Goal: Task Accomplishment & Management: Complete application form

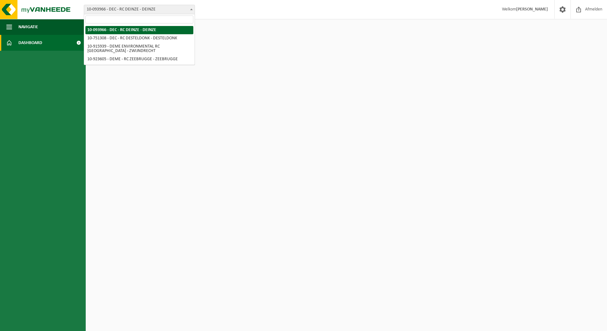
click at [150, 8] on span "10-093966 - DEC - RC DEINZE - DEINZE" at bounding box center [139, 9] width 110 height 9
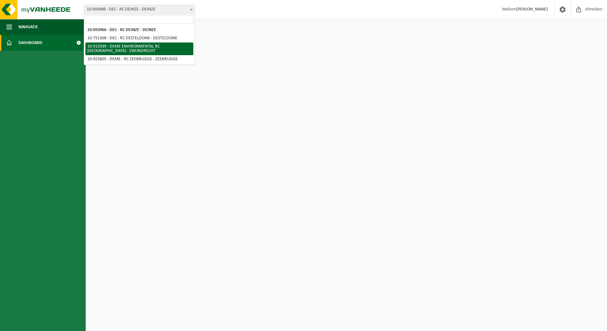
select select "127240"
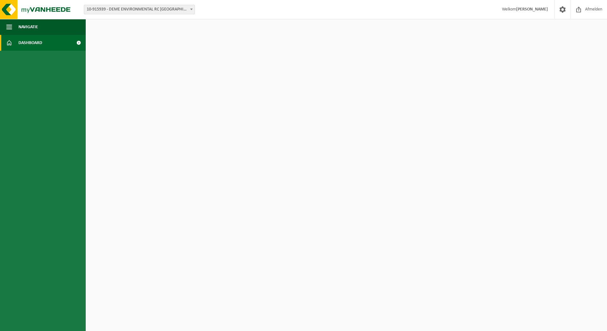
click at [110, 11] on span "10-915939 - DEME ENVIRONMENTAL RC [GEOGRAPHIC_DATA] - ZWIJNDRECHT" at bounding box center [139, 9] width 110 height 9
click at [110, 10] on span "10-915939 - DEME ENVIRONMENTAL RC [GEOGRAPHIC_DATA] - ZWIJNDRECHT" at bounding box center [139, 9] width 110 height 9
click at [21, 40] on span "Dashboard" at bounding box center [30, 43] width 24 height 16
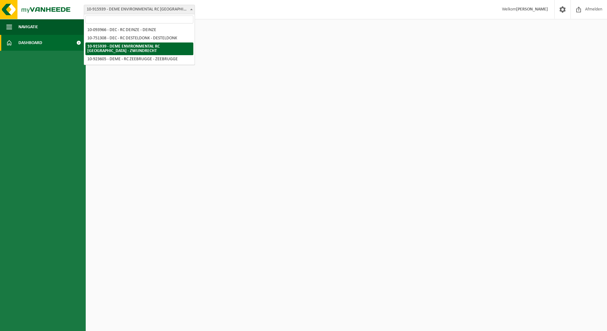
click at [98, 13] on span "10-915939 - DEME ENVIRONMENTAL RC [GEOGRAPHIC_DATA] - ZWIJNDRECHT" at bounding box center [139, 9] width 110 height 9
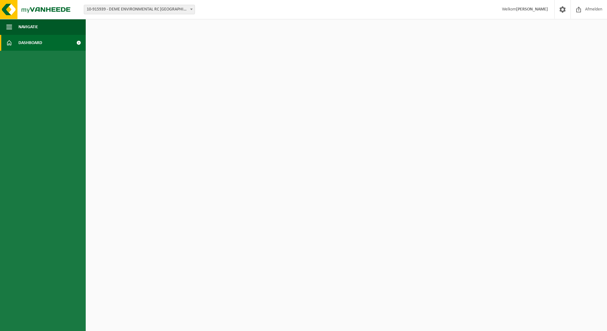
click at [145, 11] on span "10-915939 - DEME ENVIRONMENTAL RC [GEOGRAPHIC_DATA] - ZWIJNDRECHT" at bounding box center [139, 9] width 110 height 9
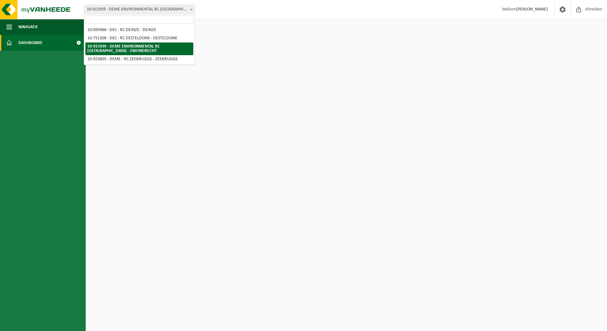
click at [110, 9] on span "10-915939 - DEME ENVIRONMENTAL RC [GEOGRAPHIC_DATA] - ZWIJNDRECHT" at bounding box center [139, 9] width 110 height 9
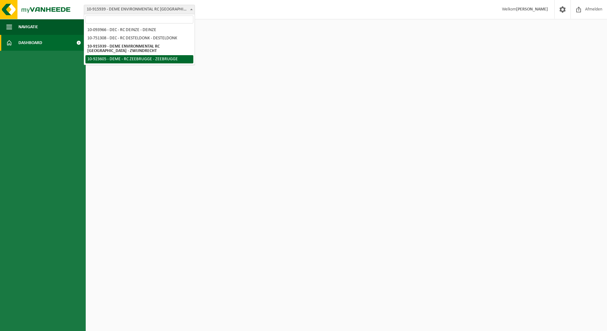
select select "131067"
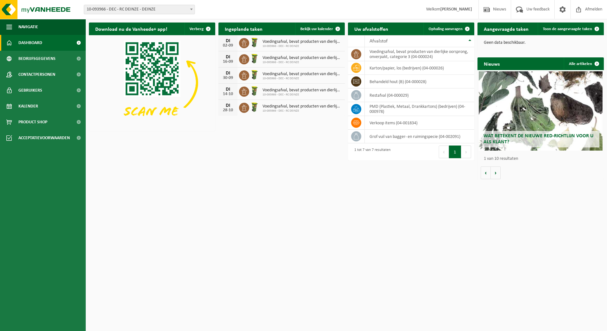
click at [107, 8] on span "10-093966 - DEC - RC DEINZE - DEINZE" at bounding box center [139, 9] width 110 height 9
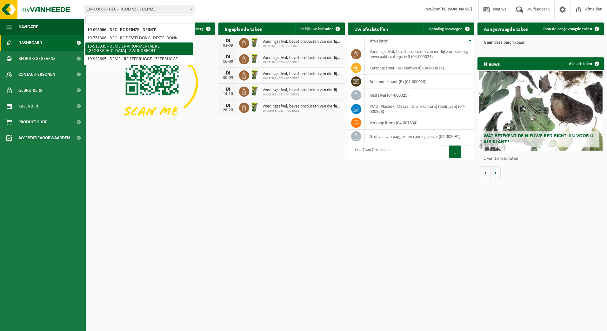
select select "127240"
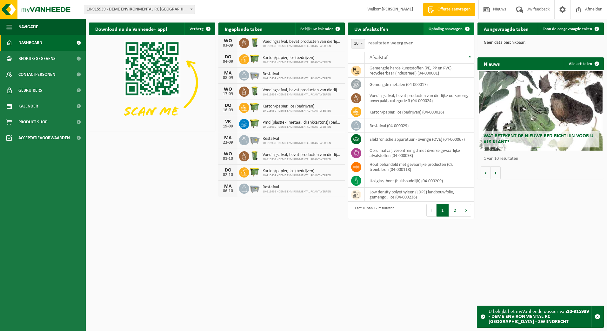
click at [448, 28] on span "Ophaling aanvragen" at bounding box center [445, 29] width 34 height 4
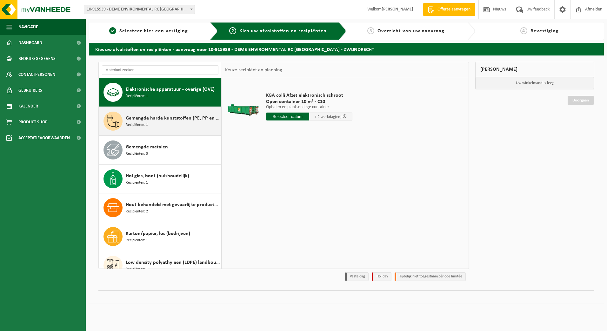
click at [151, 115] on span "Gemengde harde kunststoffen (PE, PP en PVC), recycleerbaar (industrieel)" at bounding box center [173, 119] width 94 height 8
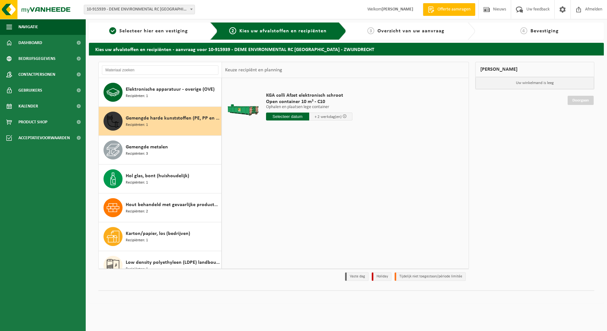
scroll to position [29, 0]
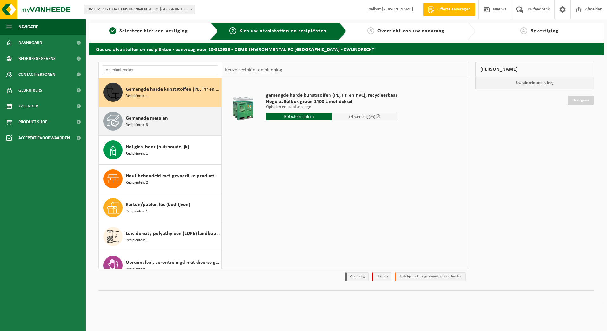
click at [190, 122] on div "Gemengde metalen Recipiënten: 3" at bounding box center [173, 121] width 94 height 19
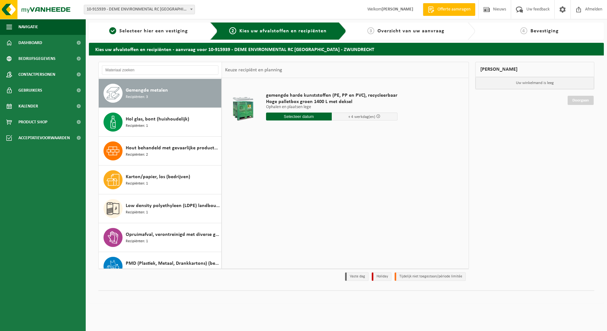
scroll to position [58, 0]
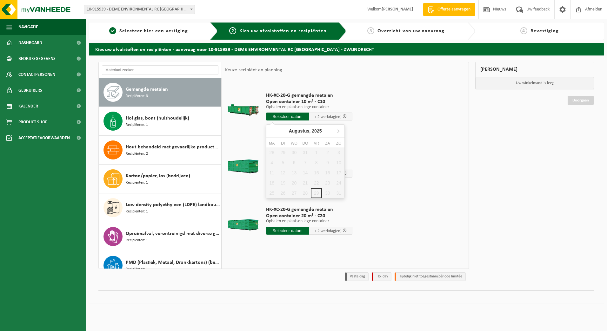
click at [275, 115] on input "text" at bounding box center [287, 117] width 43 height 8
click at [335, 131] on icon at bounding box center [338, 131] width 10 height 10
click at [275, 152] on div "1" at bounding box center [271, 153] width 11 height 10
type input "Van [DATE]"
type input "2025-09-01"
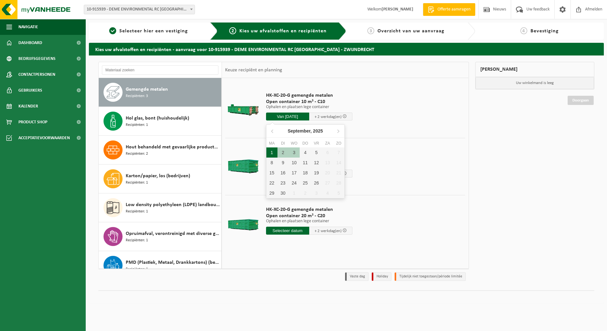
type input "2025-09-01"
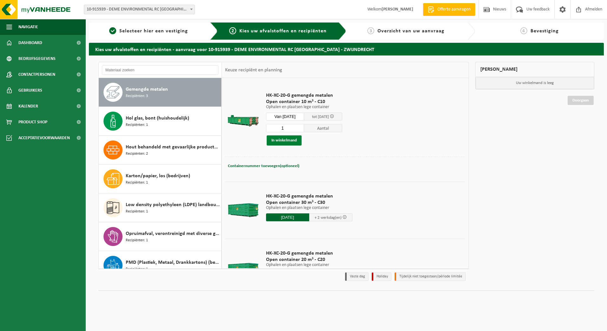
click at [284, 139] on button "In winkelmand" at bounding box center [284, 141] width 35 height 10
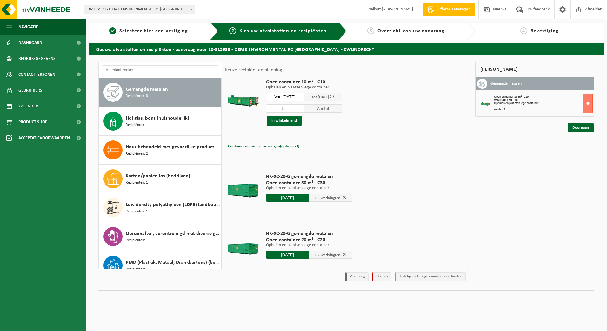
scroll to position [30, 0]
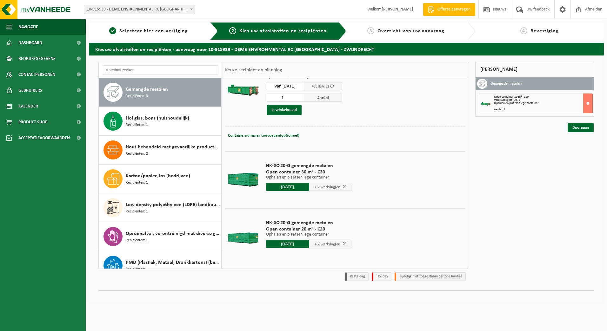
click at [283, 242] on input "2025-09-01" at bounding box center [287, 244] width 43 height 8
click at [540, 109] on div "Aantal: 1" at bounding box center [543, 109] width 99 height 3
click at [587, 101] on button at bounding box center [588, 104] width 10 height 20
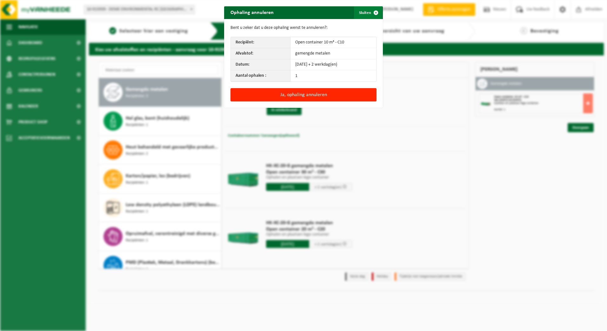
click at [372, 14] on span "button" at bounding box center [375, 12] width 13 height 13
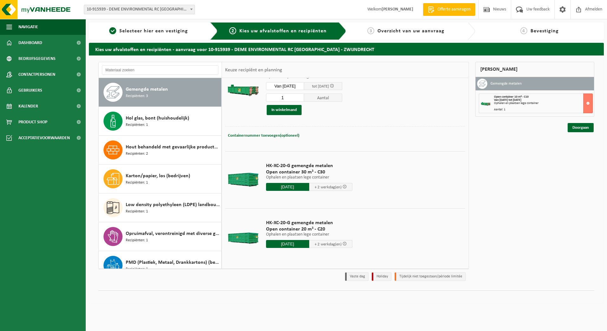
drag, startPoint x: 282, startPoint y: 99, endPoint x: 208, endPoint y: 98, distance: 73.6
click at [211, 99] on div "Elektronische apparatuur - overige (OVE) Recipiënten: 1 Gemengde harde kunststo…" at bounding box center [283, 165] width 370 height 207
type input "2"
click at [300, 105] on button "In winkelmand" at bounding box center [284, 110] width 35 height 10
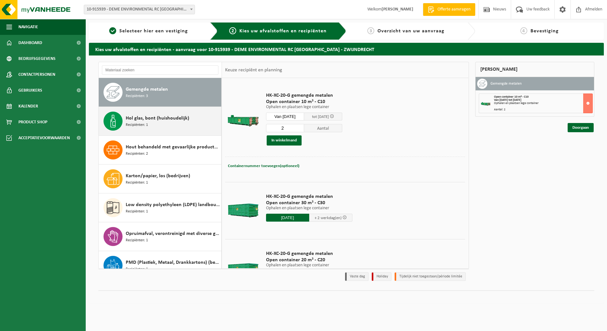
click at [123, 122] on div "Hol glas, bont (huishoudelijk) Recipiënten: 1" at bounding box center [160, 121] width 123 height 29
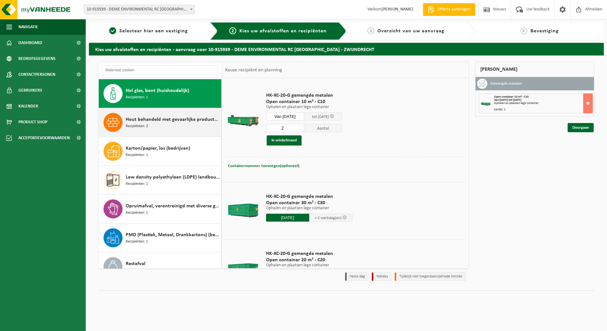
scroll to position [87, 0]
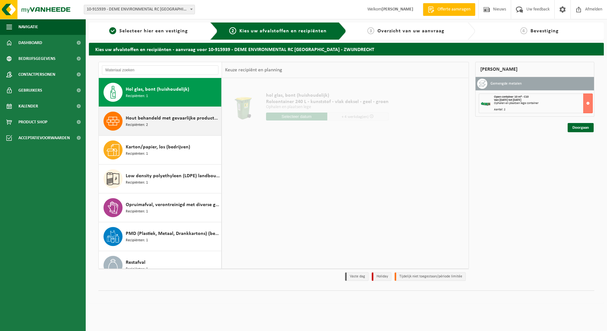
click at [123, 124] on div "Hout behandeld met gevaarlijke producten (C), treinbilzen Recipiënten: 2" at bounding box center [160, 121] width 123 height 29
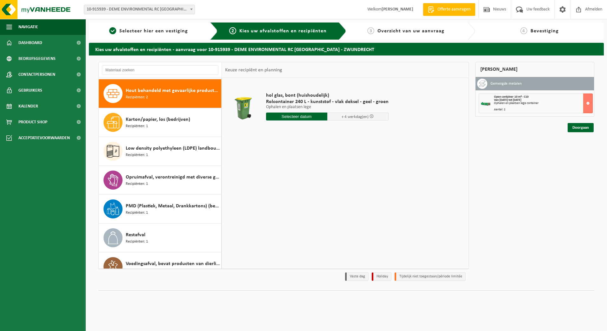
scroll to position [116, 0]
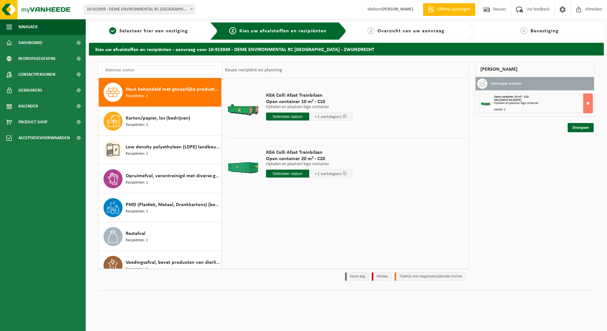
click at [123, 124] on div "Karton/papier, los (bedrijven) Recipiënten: 1" at bounding box center [160, 121] width 123 height 29
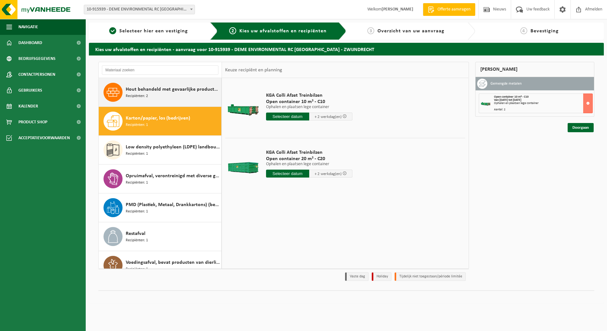
scroll to position [127, 0]
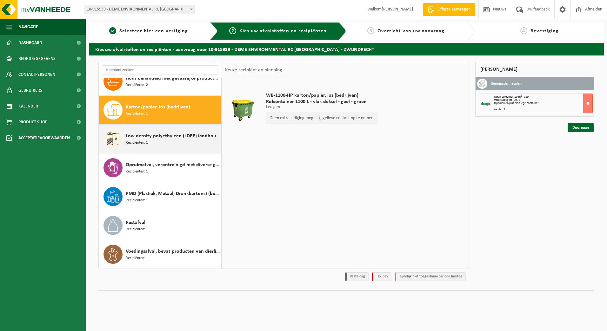
click at [130, 140] on span "Recipiënten: 1" at bounding box center [137, 143] width 22 height 6
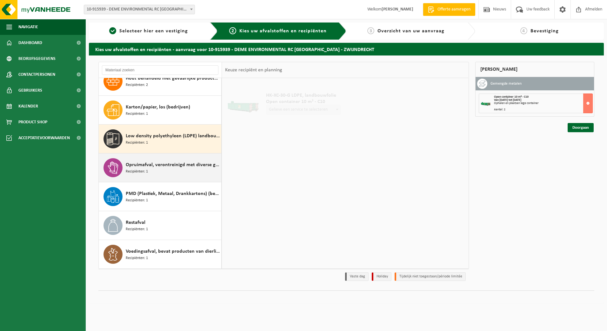
click at [142, 171] on span "Recipiënten: 1" at bounding box center [137, 172] width 22 height 6
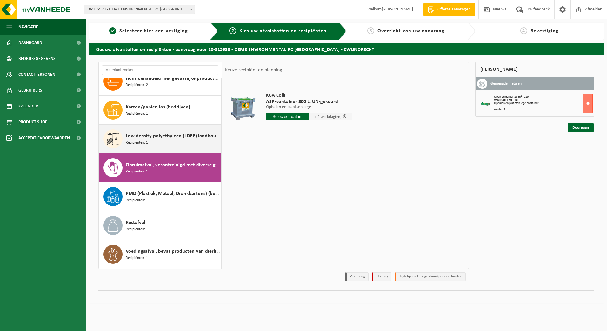
click at [151, 141] on div "Low density polyethyleen (LDPE) landbouwfolie, gemengd , los Recipiënten: 1" at bounding box center [173, 138] width 94 height 19
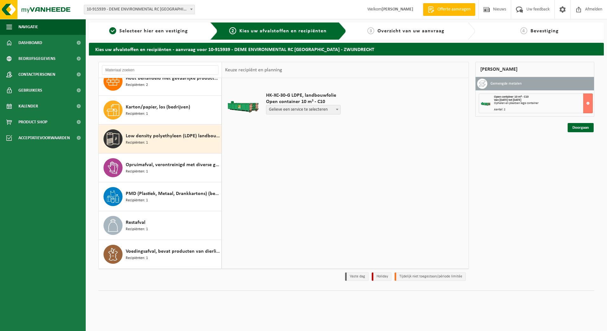
click at [326, 109] on span "Gelieve een service te selecteren" at bounding box center [303, 109] width 74 height 9
select select "P2PL-VEL-075081_HK-XC-10-GN-00_04-000236_46"
click at [587, 106] on button at bounding box center [588, 104] width 10 height 20
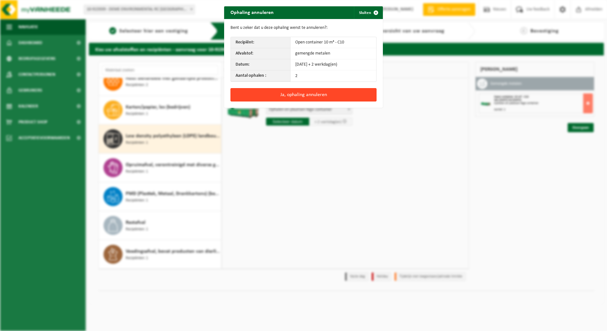
click at [335, 100] on button "Ja, ophaling annuleren" at bounding box center [303, 94] width 146 height 13
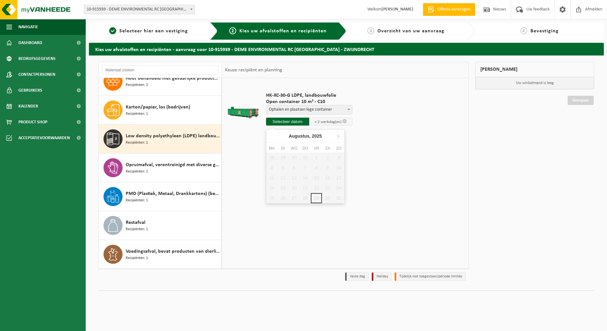
click at [272, 122] on input "text" at bounding box center [287, 122] width 43 height 8
click at [335, 135] on icon at bounding box center [338, 136] width 10 height 10
click at [275, 161] on div "1" at bounding box center [271, 158] width 11 height 10
type input "Van 2025-09-01"
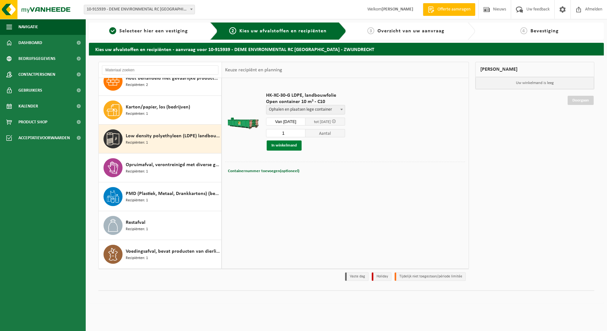
click at [295, 146] on button "In winkelmand" at bounding box center [284, 146] width 35 height 10
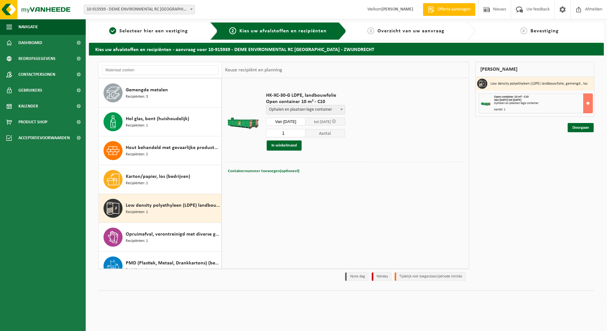
scroll to position [0, 0]
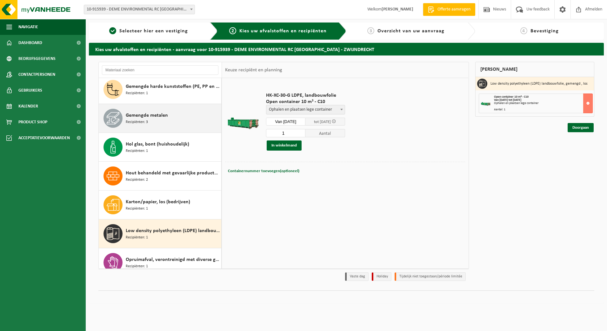
click at [161, 110] on div "Gemengde metalen Recipiënten: 3" at bounding box center [173, 118] width 94 height 19
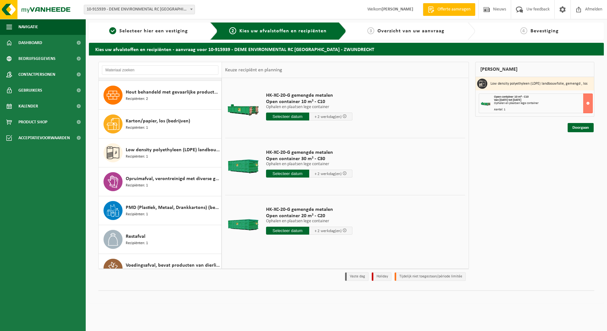
scroll to position [127, 0]
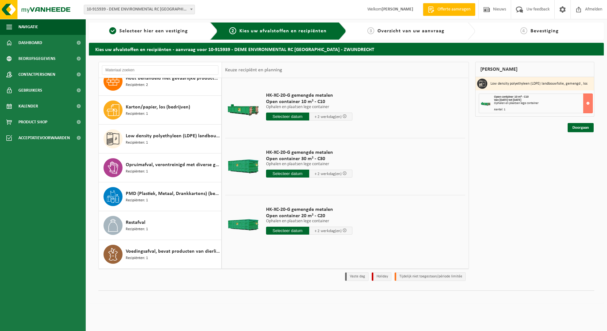
click at [276, 172] on input "text" at bounding box center [287, 174] width 43 height 8
click at [338, 183] on nav "Augustus, 2025" at bounding box center [305, 188] width 78 height 13
click at [338, 186] on icon at bounding box center [338, 188] width 10 height 10
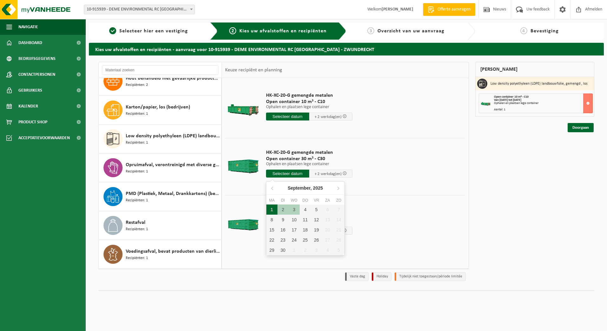
click at [270, 208] on div "1" at bounding box center [271, 210] width 11 height 10
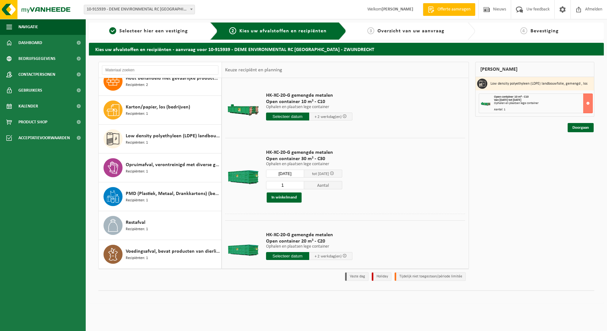
type input "Van 2025-09-01"
type input "2025-09-01"
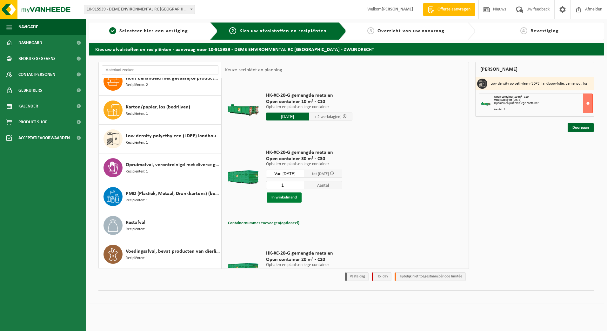
click at [285, 195] on button "In winkelmand" at bounding box center [284, 198] width 35 height 10
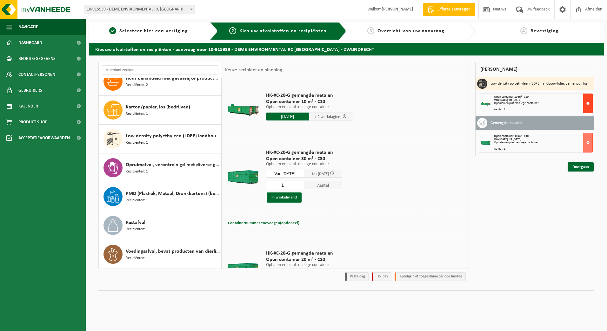
click at [585, 106] on button at bounding box center [588, 104] width 10 height 20
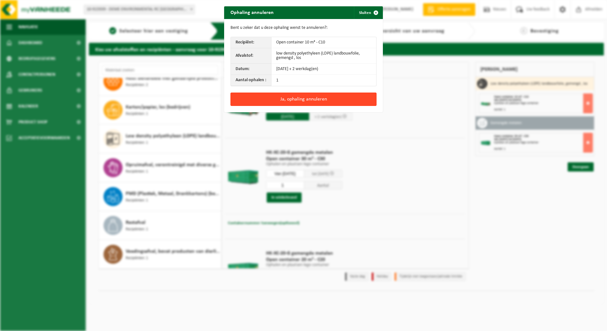
click at [302, 101] on button "Ja, ophaling annuleren" at bounding box center [303, 99] width 146 height 13
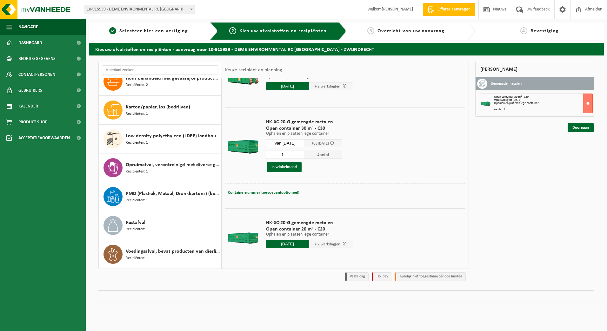
scroll to position [0, 0]
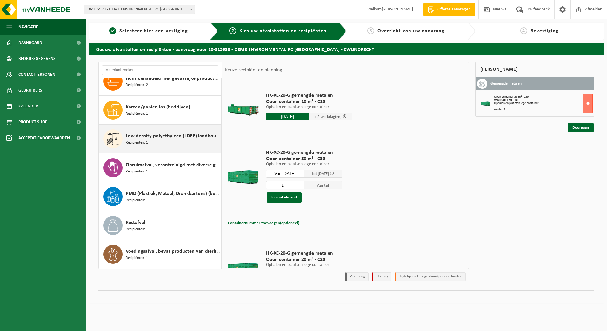
click at [174, 143] on div "Low density polyethyleen (LDPE) landbouwfolie, gemengd , los Recipiënten: 1" at bounding box center [173, 138] width 94 height 19
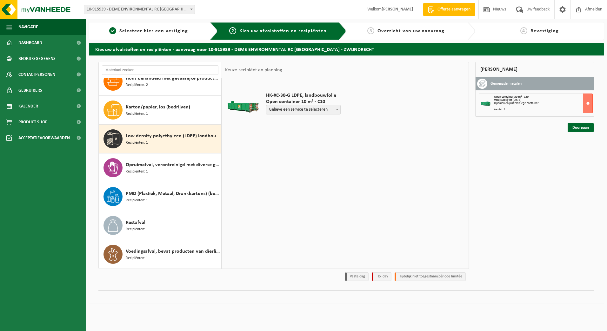
click at [295, 112] on span "Gelieve een service te selecteren" at bounding box center [303, 109] width 74 height 9
click at [240, 147] on div "HK-XC-30-G LDPE, landbouwfolie Open container 10 m³ - C10 Gelieve een service t…" at bounding box center [345, 173] width 246 height 190
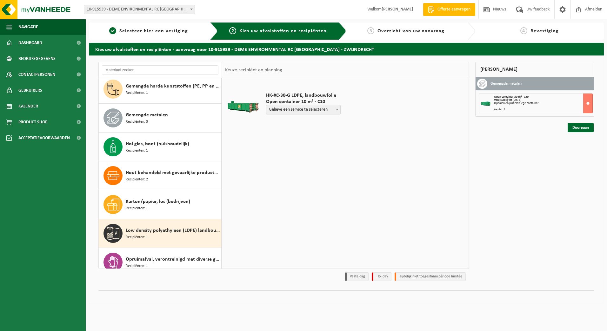
scroll to position [31, 0]
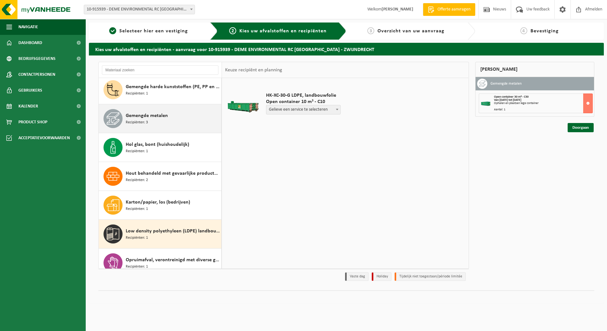
click at [173, 126] on div "Gemengde metalen Recipiënten: 3" at bounding box center [173, 118] width 94 height 19
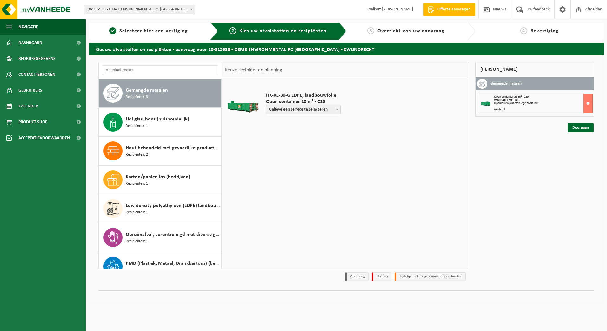
scroll to position [58, 0]
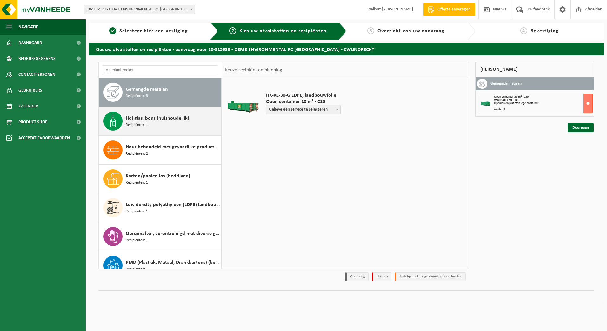
click at [155, 118] on span "Hol glas, bont (huishoudelijk)" at bounding box center [157, 119] width 63 height 8
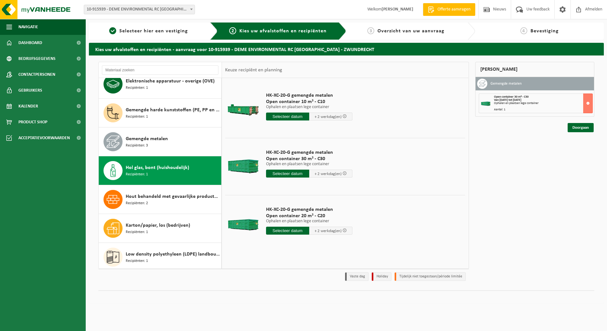
scroll to position [0, 0]
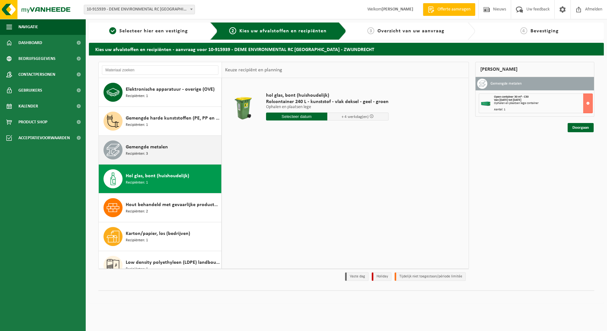
click at [165, 149] on span "Gemengde metalen" at bounding box center [147, 147] width 42 height 8
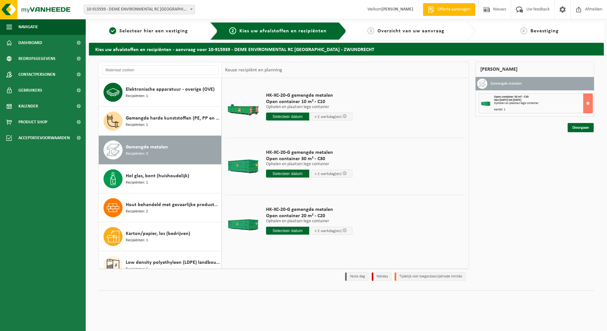
click at [294, 104] on span "Open container 10 m³ - C10" at bounding box center [309, 102] width 86 height 6
click at [586, 106] on button at bounding box center [588, 104] width 10 height 20
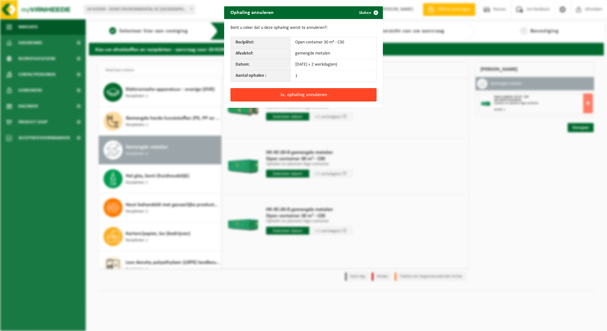
click at [322, 99] on button "Ja, ophaling annuleren" at bounding box center [303, 94] width 146 height 13
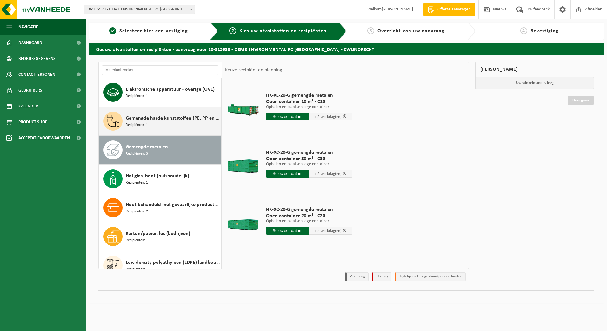
click at [173, 126] on div "Gemengde harde kunststoffen (PE, PP en PVC), recycleerbaar (industrieel) Recipi…" at bounding box center [173, 121] width 94 height 19
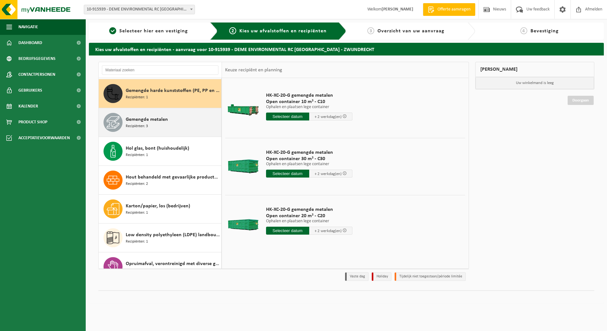
scroll to position [29, 0]
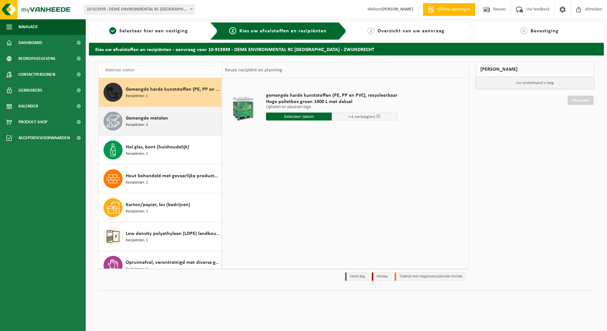
click at [172, 129] on div "Gemengde metalen Recipiënten: 3" at bounding box center [173, 121] width 94 height 19
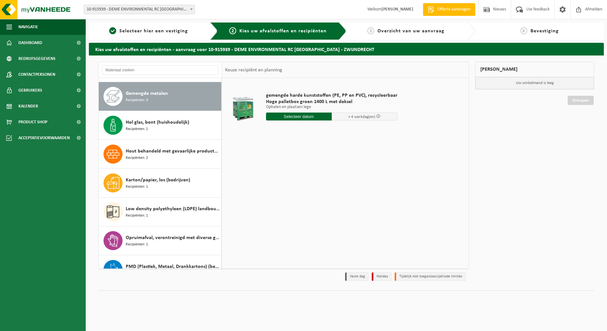
scroll to position [58, 0]
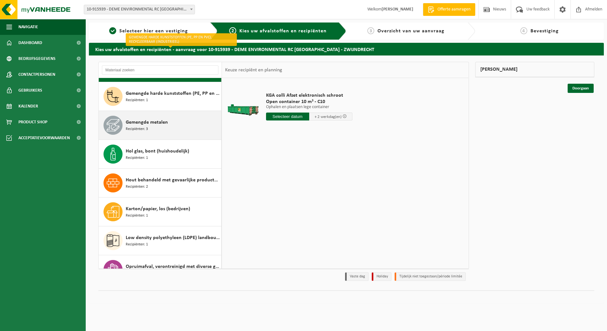
scroll to position [63, 0]
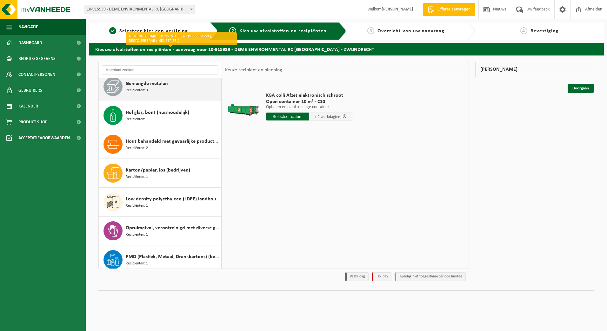
click at [164, 97] on div "Gemengde metalen Recipiënten: 3" at bounding box center [160, 86] width 123 height 29
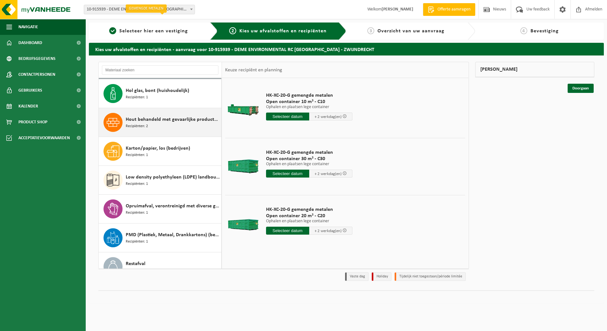
scroll to position [0, 0]
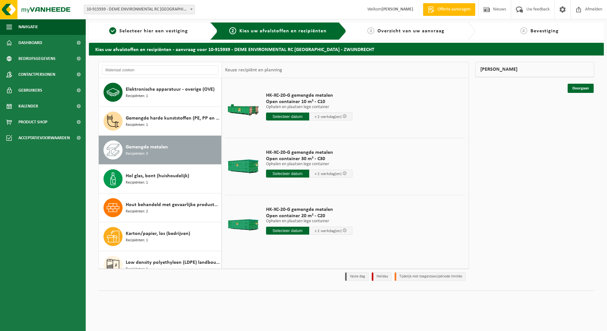
click at [308, 158] on span "Open container 30 m³ - C30" at bounding box center [309, 159] width 86 height 6
click at [177, 31] on span "Selecteer hier een vestiging" at bounding box center [153, 31] width 69 height 5
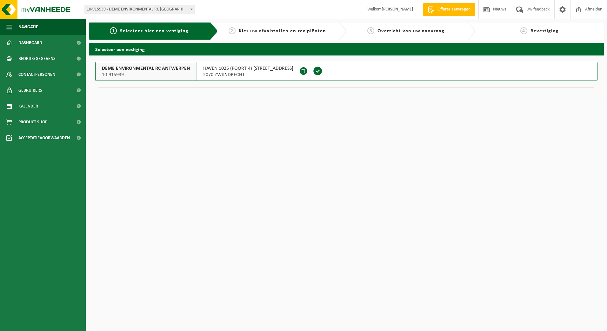
drag, startPoint x: 249, startPoint y: 69, endPoint x: 246, endPoint y: 71, distance: 4.3
click at [248, 70] on span "HAVEN 1025 (POORT 4) SCHELDEDIJK 30" at bounding box center [248, 68] width 90 height 6
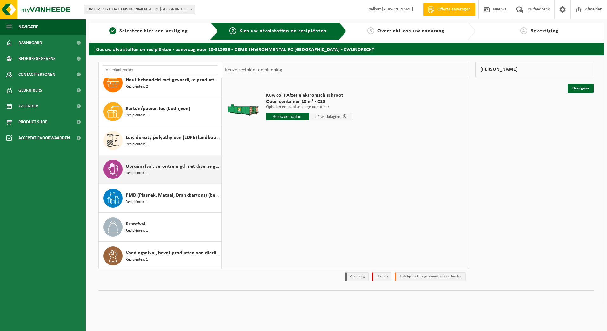
scroll to position [127, 0]
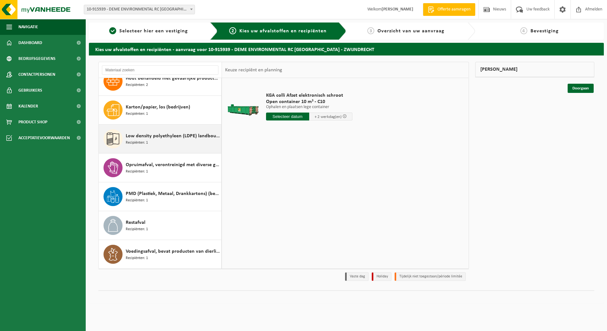
click at [163, 143] on div "Low density polyethyleen (LDPE) landbouwfolie, gemengd , los Recipiënten: 1" at bounding box center [173, 138] width 94 height 19
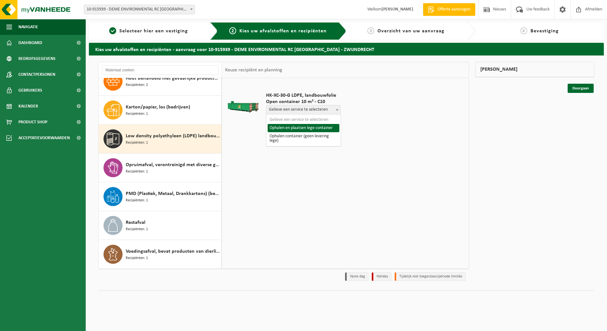
click at [313, 109] on span "Gelieve een service te selecteren" at bounding box center [303, 109] width 74 height 9
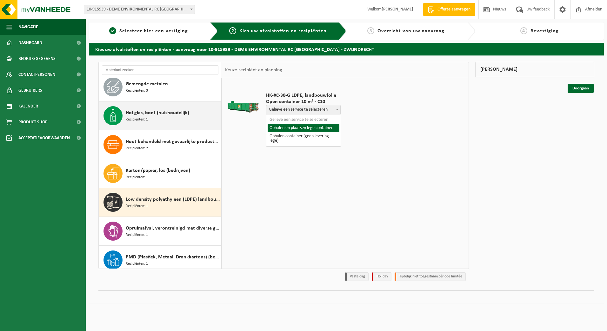
click at [157, 111] on span "Hol glas, bont (huishoudelijk)" at bounding box center [157, 113] width 63 height 8
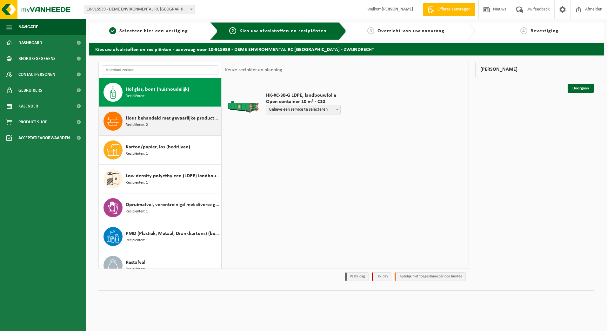
click at [154, 121] on span "Hout behandeld met gevaarlijke producten (C), treinbilzen" at bounding box center [173, 119] width 94 height 8
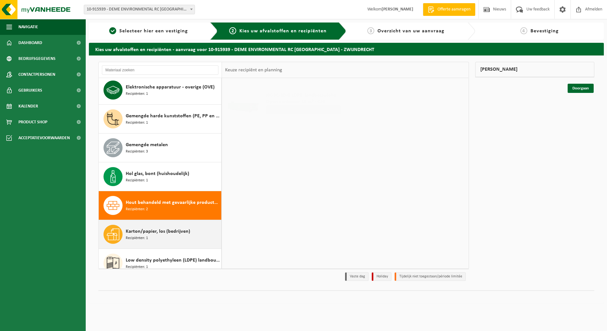
scroll to position [0, 0]
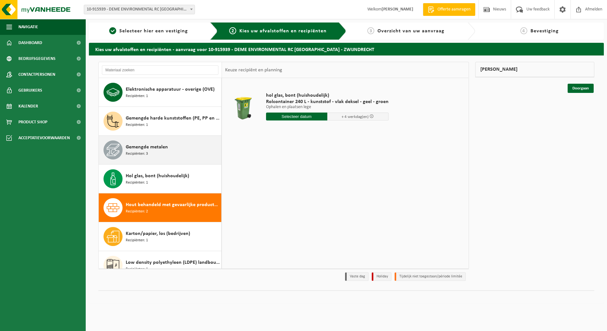
click at [157, 142] on div "Gemengde metalen Recipiënten: 3" at bounding box center [173, 150] width 94 height 19
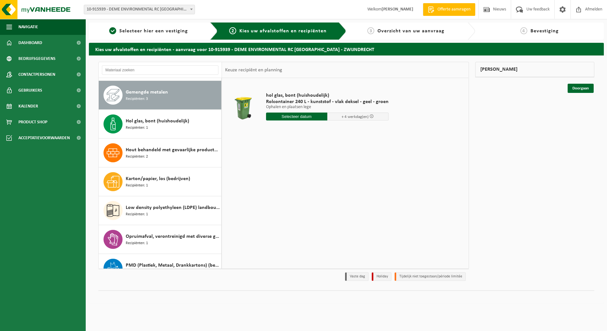
scroll to position [58, 0]
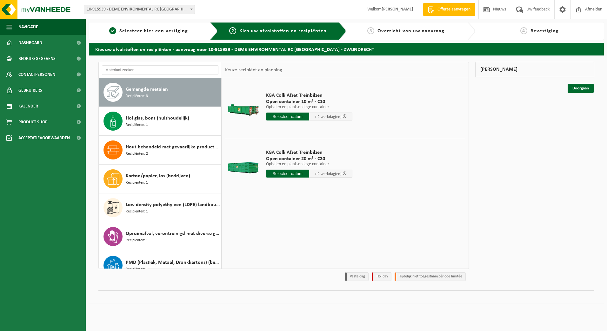
click at [299, 106] on p "Ophalen en plaatsen lege container" at bounding box center [309, 107] width 86 height 4
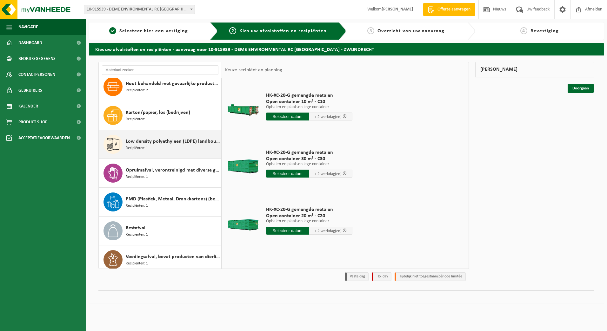
click at [156, 150] on div "Low density polyethyleen (LDPE) landbouwfolie, gemengd , los Recipiënten: 1" at bounding box center [173, 144] width 94 height 19
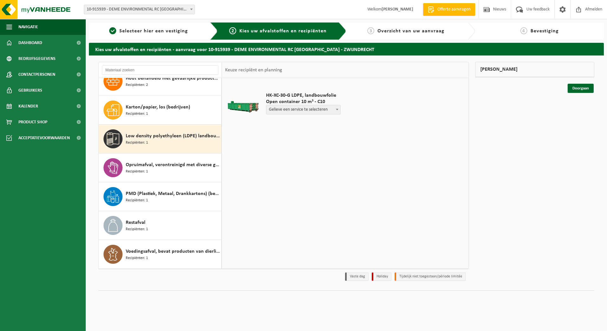
click at [291, 111] on span "Gelieve een service te selecteren" at bounding box center [303, 109] width 74 height 9
click at [298, 110] on span "Ophalen en plaatsen lege container" at bounding box center [309, 109] width 86 height 9
select select "P2PL-VEL-075081_HK-XC-10-GN-00_04-000236_72"
click at [295, 125] on input "text" at bounding box center [287, 122] width 43 height 8
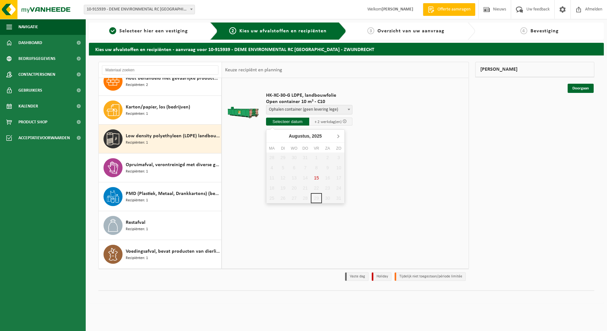
click at [338, 136] on icon at bounding box center [338, 136] width 10 height 10
click at [272, 155] on div "1 2 3 4 5 6 7 8 9 10 11 12 13 14 15 16 17 18 19 20 21 22 23 24 25 26 27 28 29 3…" at bounding box center [305, 178] width 78 height 51
click at [269, 137] on icon at bounding box center [273, 136] width 10 height 10
click at [339, 137] on icon at bounding box center [338, 136] width 10 height 10
click at [280, 155] on div "2" at bounding box center [282, 158] width 11 height 10
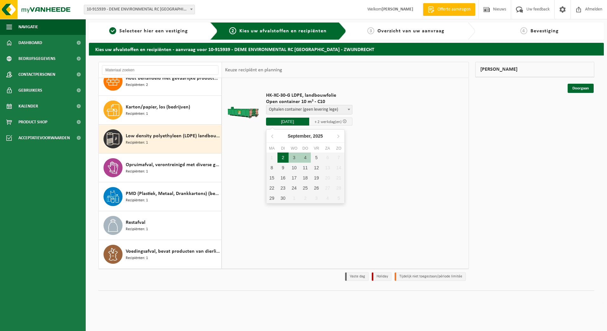
type input "Van 2025-09-02"
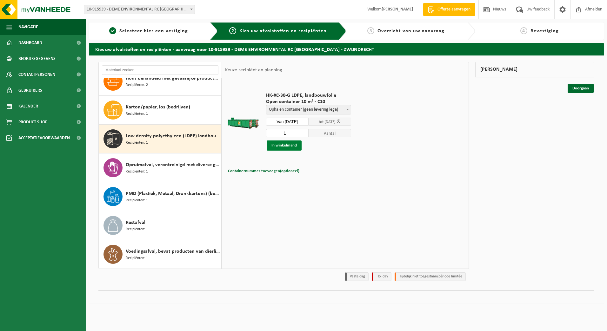
click at [286, 145] on button "In winkelmand" at bounding box center [284, 146] width 35 height 10
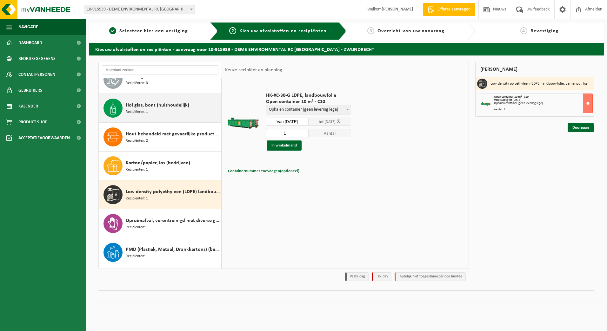
scroll to position [63, 0]
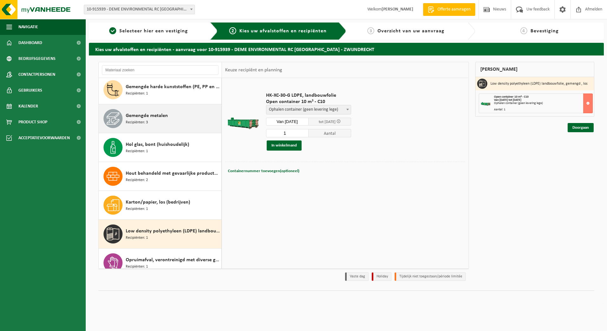
click at [180, 123] on div "Gemengde metalen Recipiënten: 3" at bounding box center [173, 118] width 94 height 19
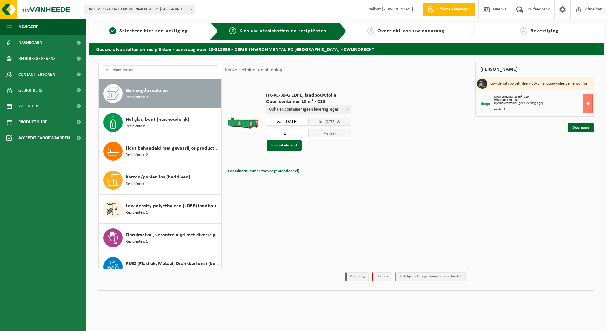
scroll to position [58, 0]
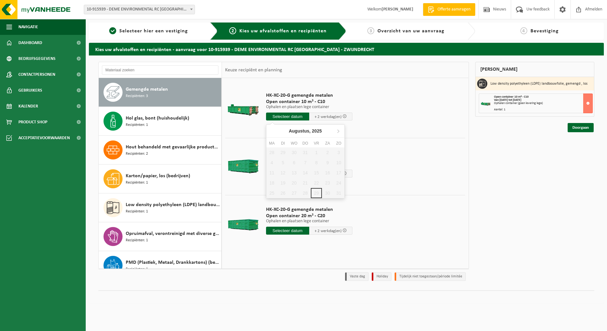
click at [274, 115] on input "text" at bounding box center [287, 117] width 43 height 8
click at [341, 130] on icon at bounding box center [338, 131] width 10 height 10
click at [272, 153] on div "1" at bounding box center [271, 153] width 11 height 10
type input "Van 2025-09-01"
type input "2025-09-01"
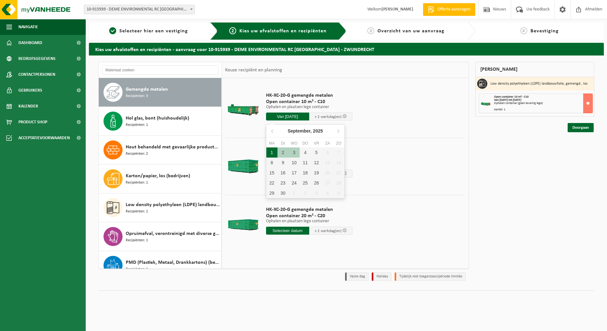
type input "2025-09-01"
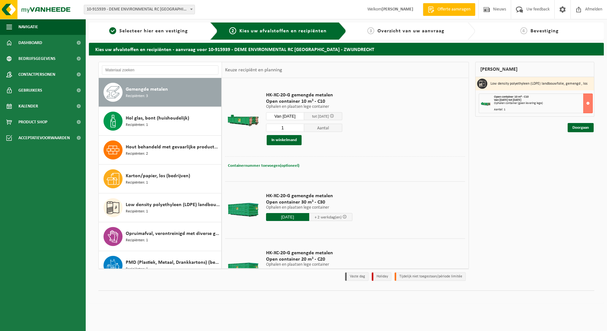
scroll to position [0, 0]
click at [287, 141] on button "In winkelmand" at bounding box center [284, 141] width 35 height 10
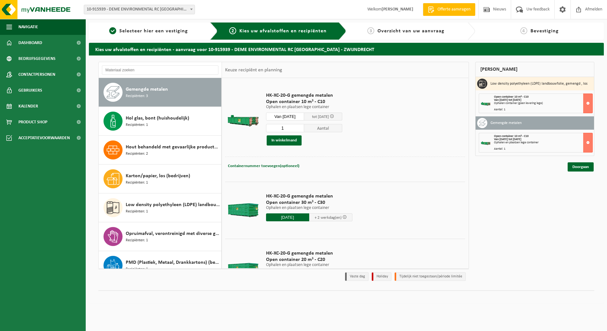
click at [301, 129] on input "1" at bounding box center [285, 128] width 38 height 8
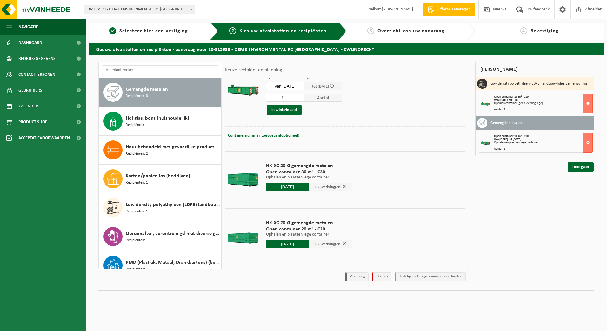
click at [287, 183] on input "2025-09-01" at bounding box center [287, 187] width 43 height 8
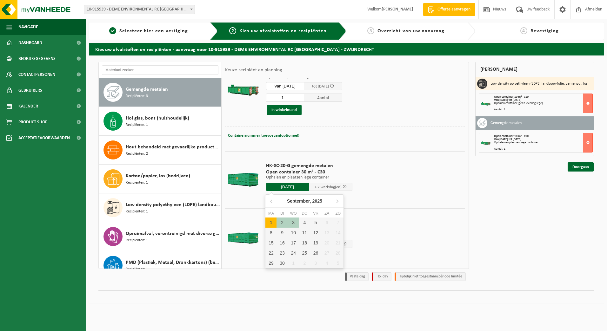
click at [271, 224] on div "1" at bounding box center [270, 223] width 11 height 10
click at [272, 219] on div "1" at bounding box center [270, 223] width 11 height 10
type input "Van 2025-09-01"
type input "2025-09-01"
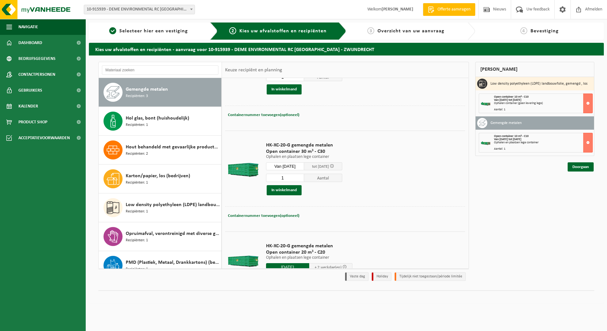
scroll to position [62, 0]
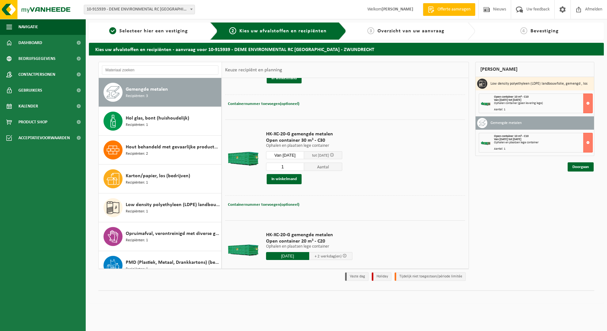
click at [288, 198] on div "Containernummer toevoegen(optioneel) Annuleren" at bounding box center [345, 204] width 240 height 19
click at [289, 203] on span "Containernummer toevoegen(optioneel)" at bounding box center [263, 205] width 71 height 4
click at [367, 176] on td "HK-XC-20-G gemengde metalen Open container 30 m³ - C30 Ophalen en plaatsen lege…" at bounding box center [363, 158] width 204 height 76
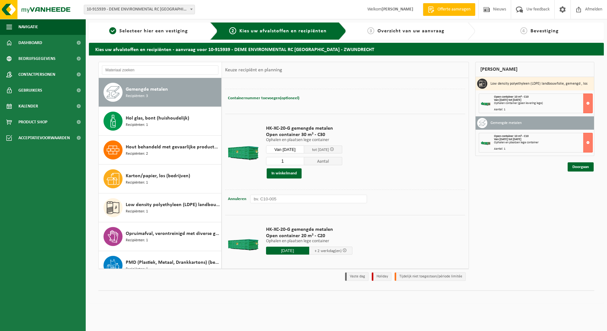
scroll to position [74, 0]
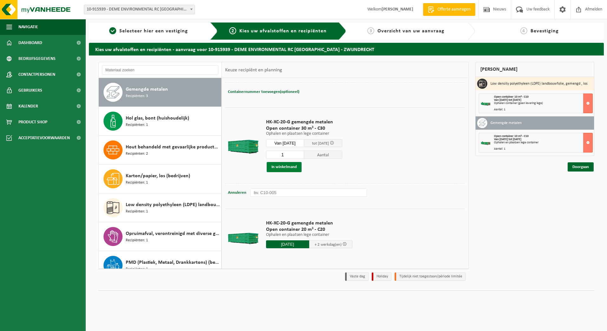
click at [276, 170] on button "In winkelmand" at bounding box center [284, 167] width 35 height 10
click at [294, 225] on span "HK-XC-20-G gemengde metalen" at bounding box center [309, 223] width 86 height 6
click at [294, 242] on input "2025-09-01" at bounding box center [287, 245] width 43 height 8
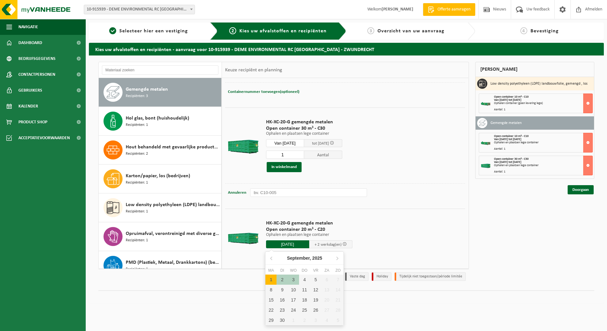
click at [272, 281] on div "1" at bounding box center [270, 280] width 11 height 10
click at [273, 278] on div "1" at bounding box center [270, 280] width 11 height 10
type input "Van 2025-09-01"
type input "2025-09-01"
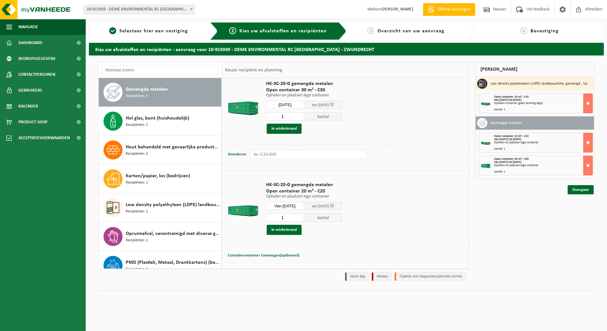
scroll to position [118, 0]
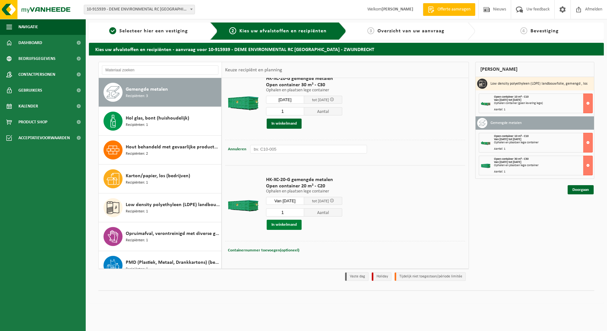
click at [276, 222] on button "In winkelmand" at bounding box center [284, 225] width 35 height 10
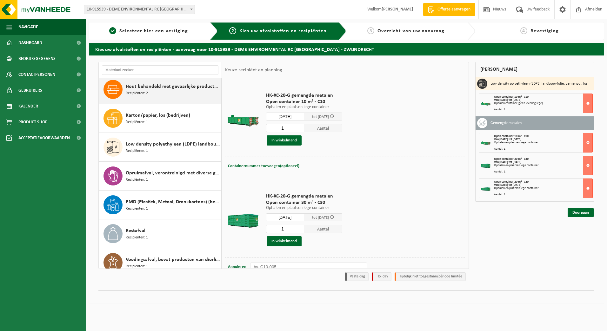
scroll to position [127, 0]
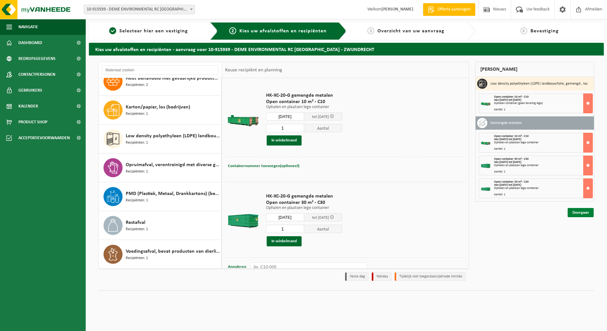
click at [579, 211] on link "Doorgaan" at bounding box center [580, 212] width 26 height 9
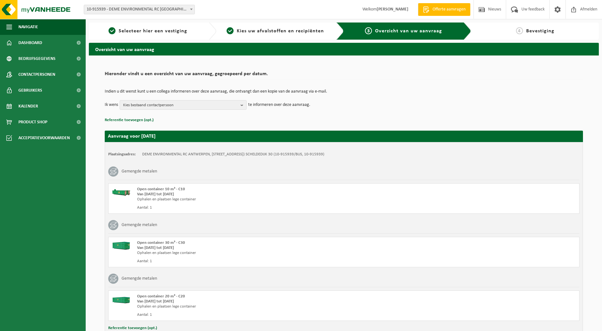
click at [186, 209] on div "Aantal: 1" at bounding box center [253, 207] width 232 height 5
click at [200, 104] on span "Kies bestaand contactpersoon" at bounding box center [180, 106] width 115 height 10
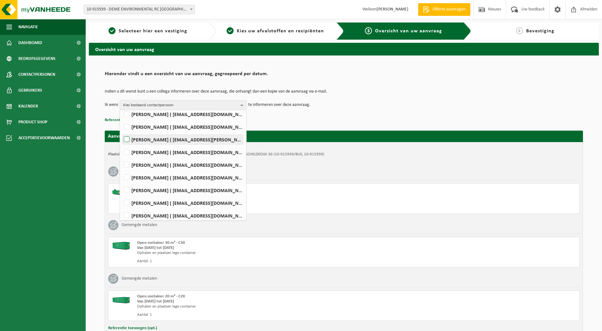
scroll to position [105, 0]
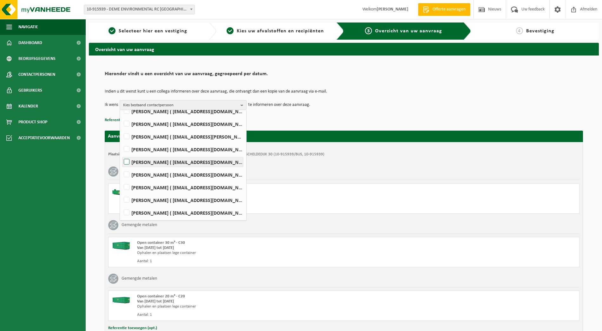
click at [150, 162] on label "Sandy Nassel ( nassel.sandy@deme-group.com )" at bounding box center [182, 162] width 121 height 10
click at [122, 154] on input "Sandy Nassel ( nassel.sandy@deme-group.com )" at bounding box center [121, 154] width 0 height 0
checkbox input "true"
click at [391, 122] on p "Referentie toevoegen (opt.)" at bounding box center [344, 120] width 478 height 8
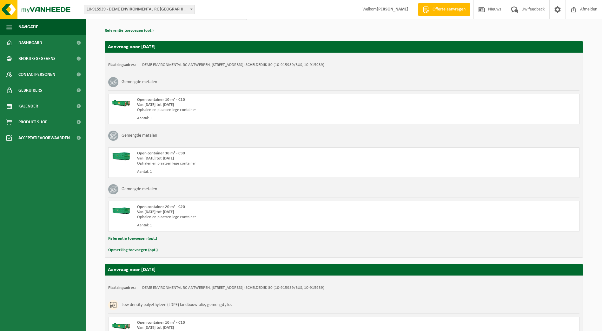
scroll to position [101, 0]
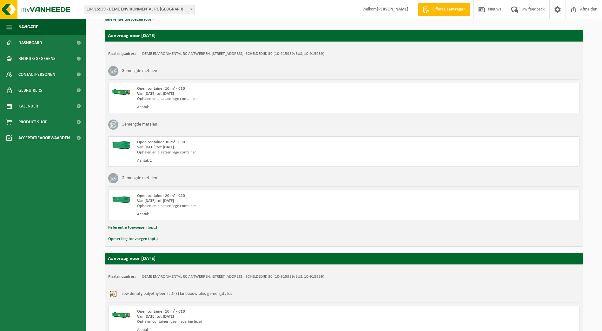
click at [118, 238] on button "Opmerking toevoegen (opt.)" at bounding box center [133, 239] width 50 height 8
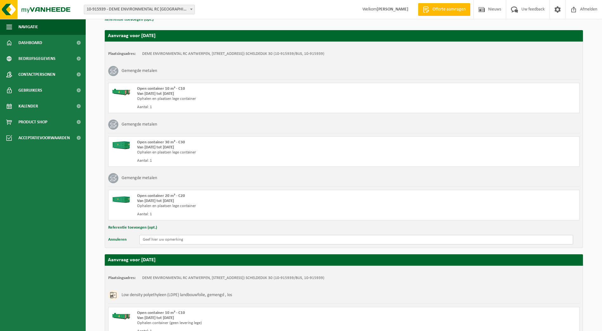
click at [149, 238] on input "text" at bounding box center [356, 240] width 434 height 10
type input "E"
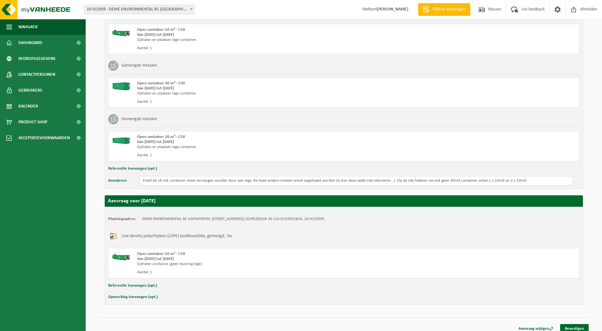
scroll to position [165, 0]
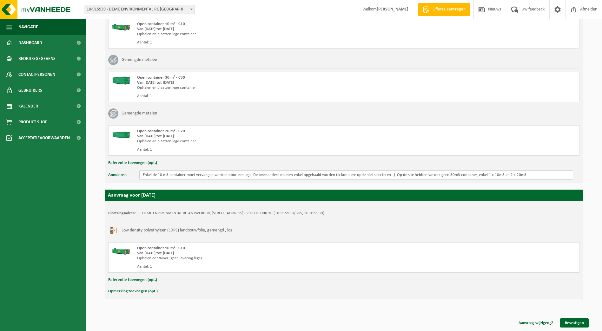
type input "Enkel de 10 m3 container moet vervangen worden door een lege. De twee andere mo…"
click at [145, 252] on strong "Van 2025-09-02 tot 2025-09-04" at bounding box center [155, 253] width 37 height 4
click at [156, 264] on div "Open container 10 m³ - C10 Van 2025-09-02 tot 2025-09-04 Ophalen container (gee…" at bounding box center [253, 257] width 232 height 23
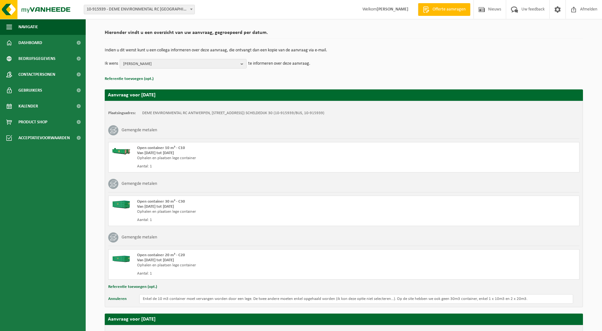
scroll to position [0, 0]
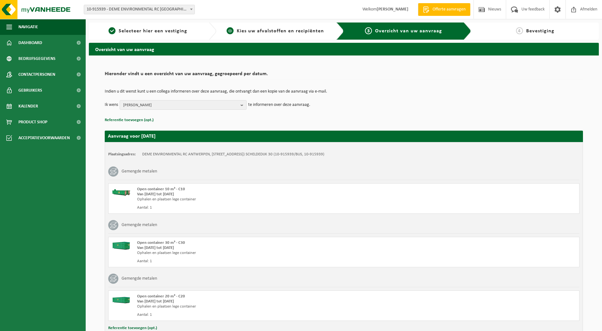
click at [284, 25] on div "2 Kies uw afvalstoffen en recipiënten" at bounding box center [280, 31] width 128 height 17
click at [285, 34] on span "Kies uw afvalstoffen en recipiënten" at bounding box center [280, 31] width 87 height 5
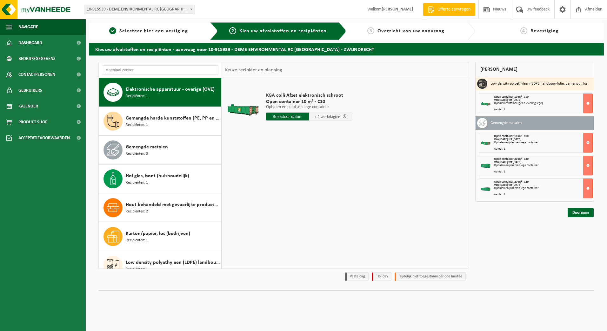
click at [535, 105] on div "Ophalen container (geen levering lege)" at bounding box center [543, 103] width 99 height 3
click at [584, 100] on button at bounding box center [588, 104] width 10 height 20
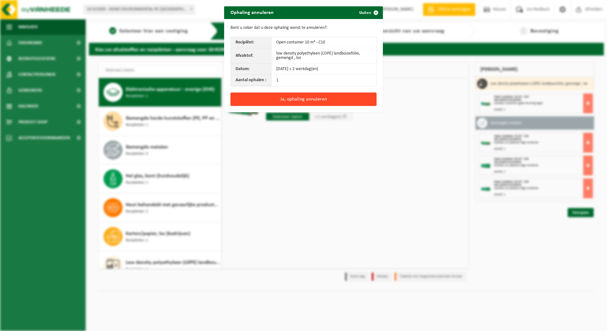
click at [258, 103] on button "Ja, ophaling annuleren" at bounding box center [303, 99] width 146 height 13
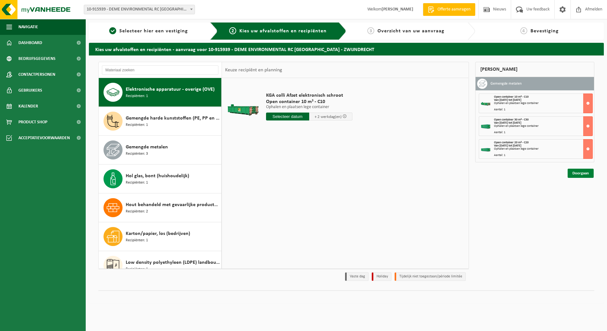
click at [579, 176] on link "Doorgaan" at bounding box center [580, 173] width 26 height 9
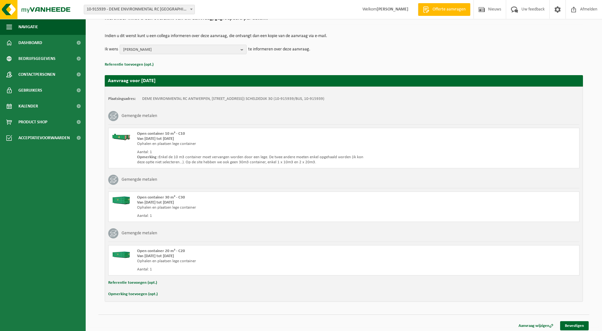
scroll to position [58, 0]
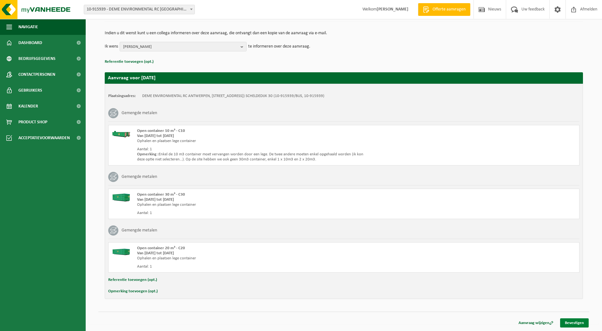
click at [566, 321] on link "Bevestigen" at bounding box center [574, 323] width 29 height 9
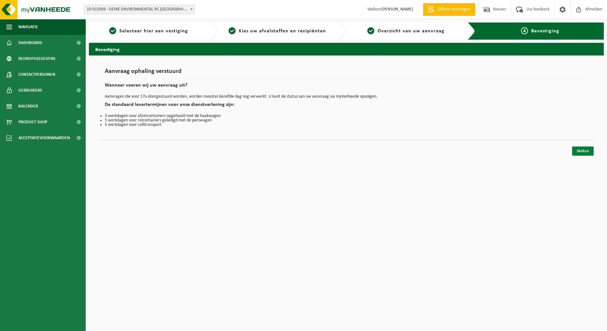
click at [579, 153] on link "Sluiten" at bounding box center [583, 151] width 22 height 9
